Goal: Information Seeking & Learning: Learn about a topic

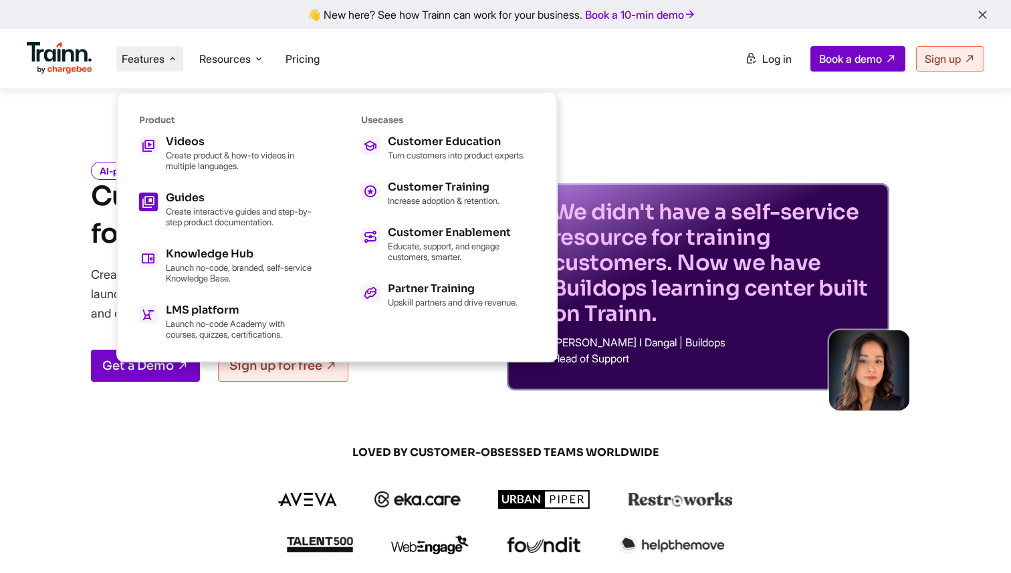
click at [235, 209] on p "Create interactive guides and step-by-step product documentation." at bounding box center [239, 216] width 147 height 21
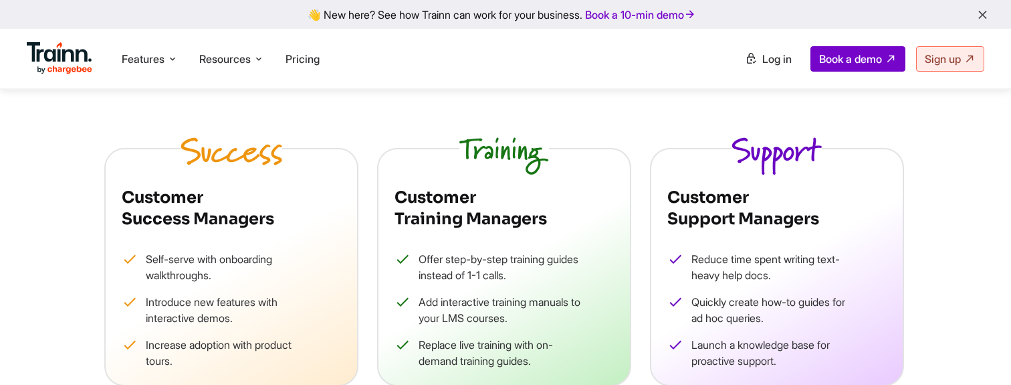
scroll to position [1208, 0]
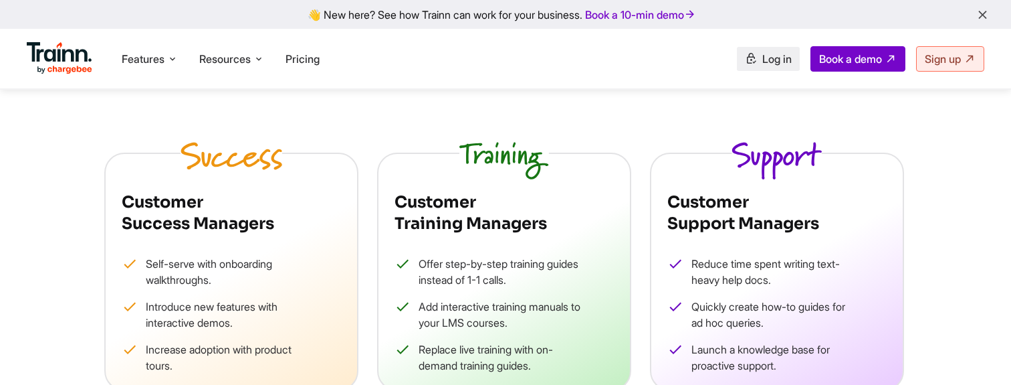
click at [782, 53] on span "Log in" at bounding box center [776, 58] width 29 height 13
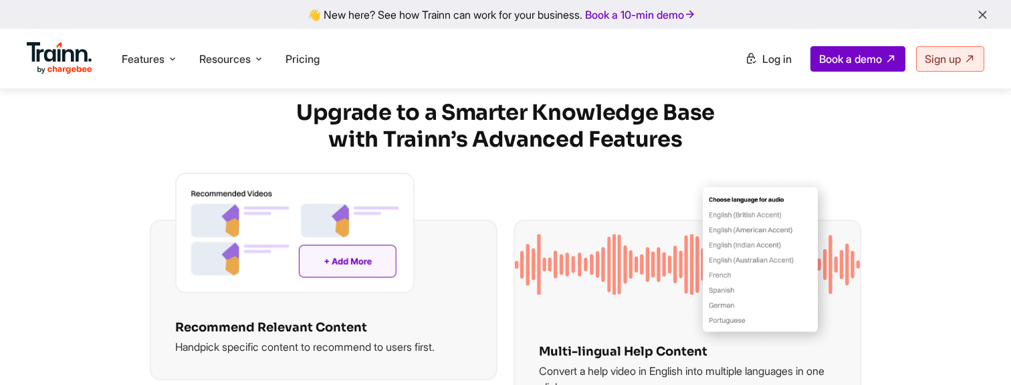
scroll to position [2524, 0]
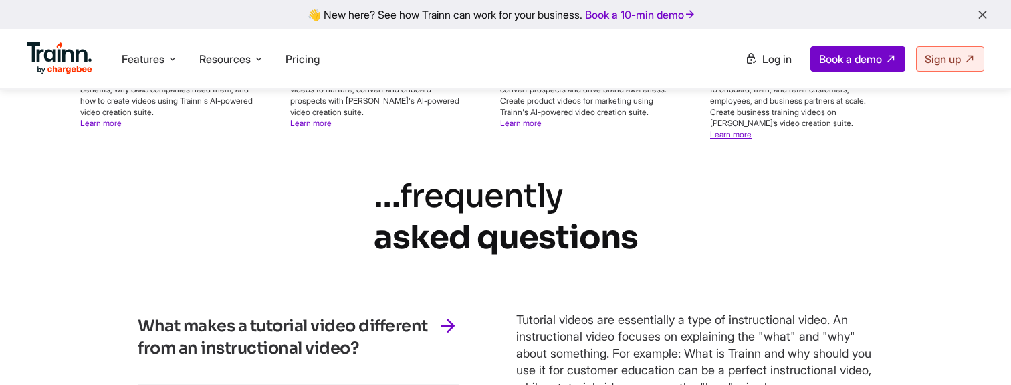
scroll to position [5715, 0]
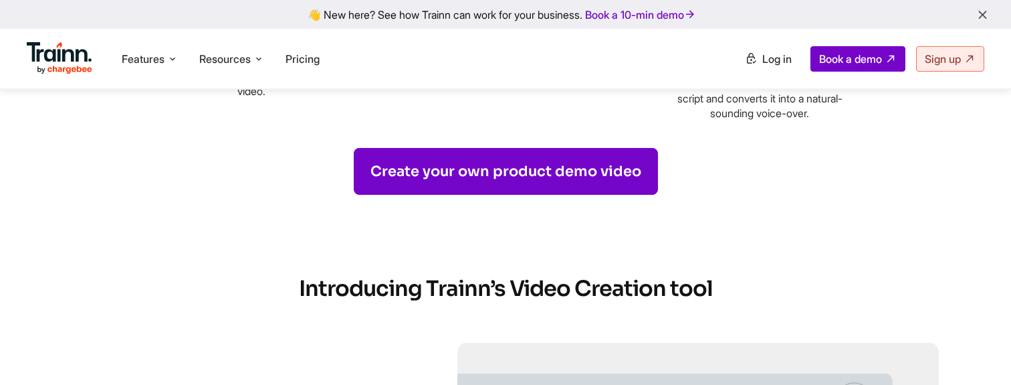
scroll to position [1651, 0]
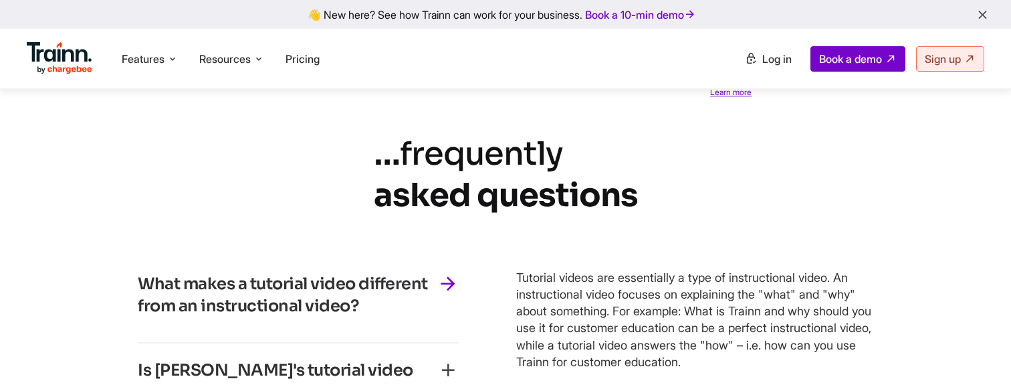
scroll to position [5776, 0]
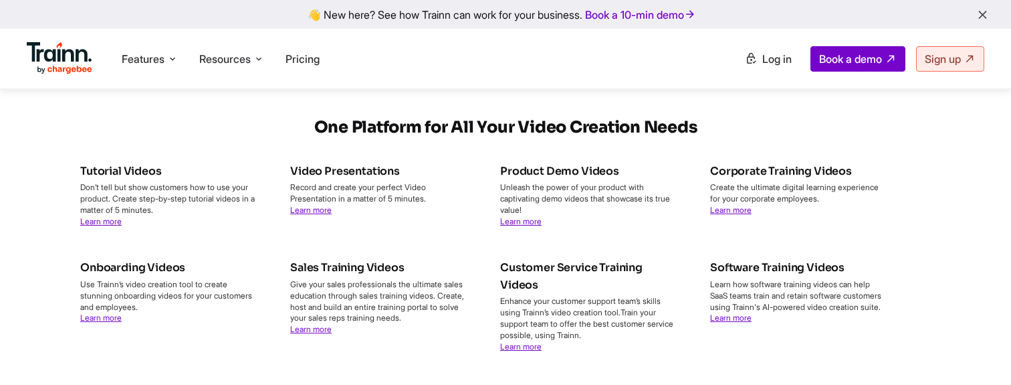
scroll to position [7842, 0]
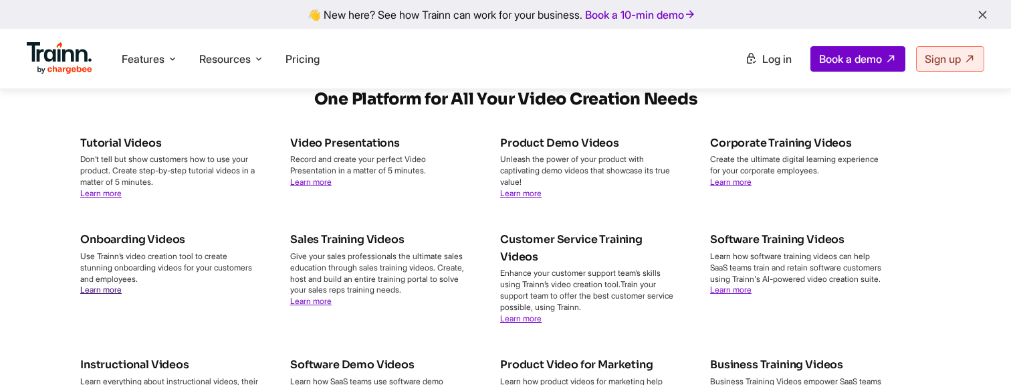
click at [120, 294] on link "Learn more" at bounding box center [100, 289] width 41 height 10
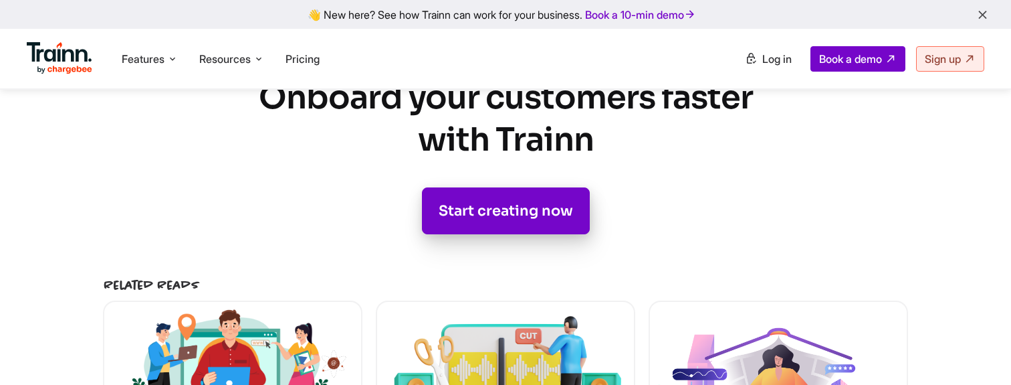
scroll to position [8322, 0]
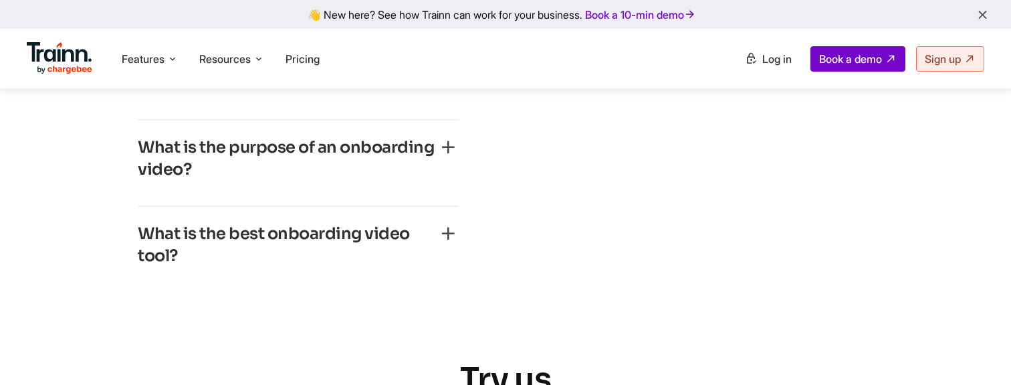
scroll to position [8295, 0]
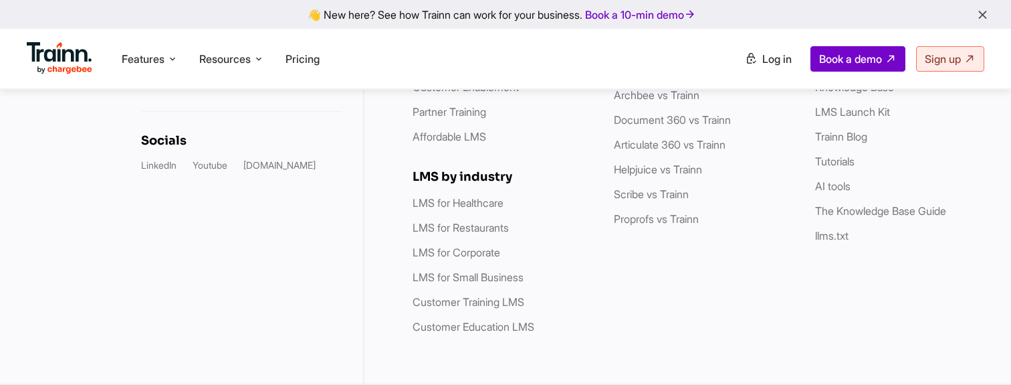
scroll to position [5422, 0]
click at [470, 199] on link "LMS for Healthcare" at bounding box center [458, 202] width 91 height 13
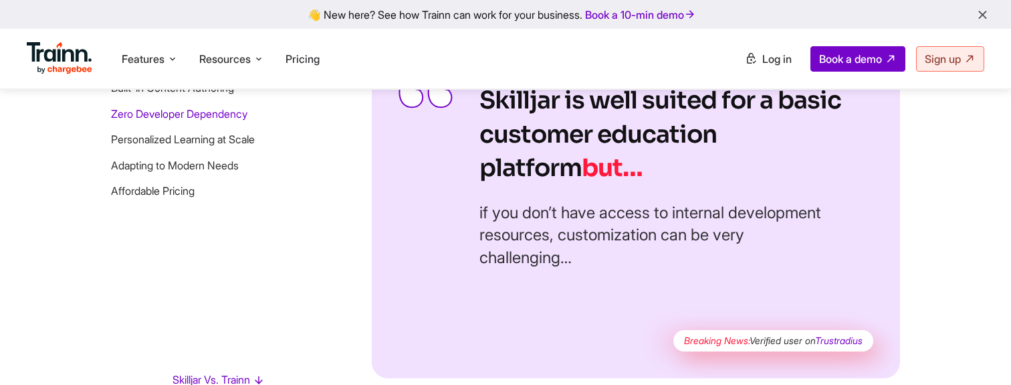
scroll to position [1832, 0]
